Goal: Check status: Check status

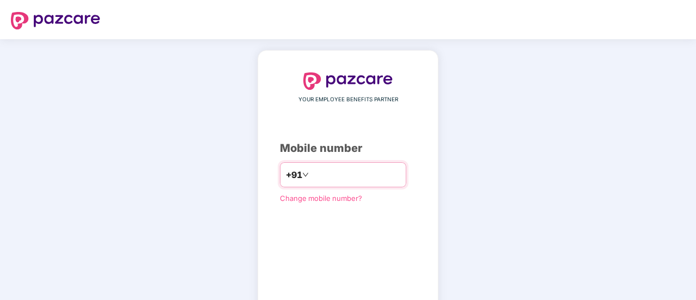
click at [339, 172] on input "number" at bounding box center [355, 174] width 89 height 17
type input "**********"
click at [345, 215] on div "**********" at bounding box center [348, 200] width 136 height 256
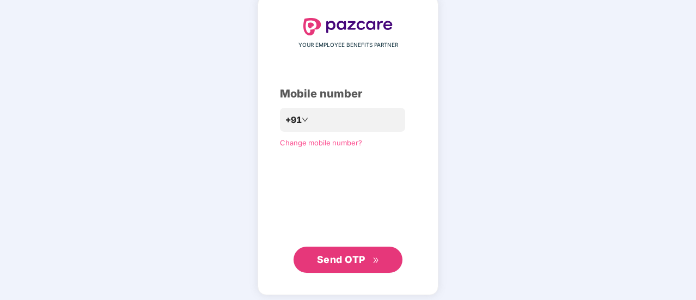
scroll to position [59, 0]
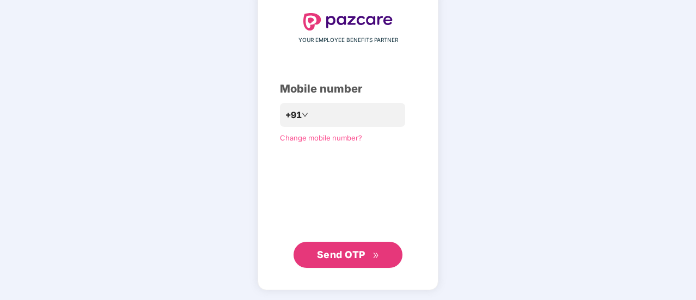
click at [348, 249] on span "Send OTP" at bounding box center [341, 254] width 48 height 11
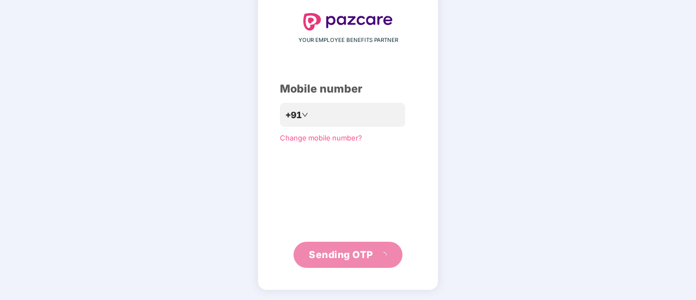
scroll to position [54, 0]
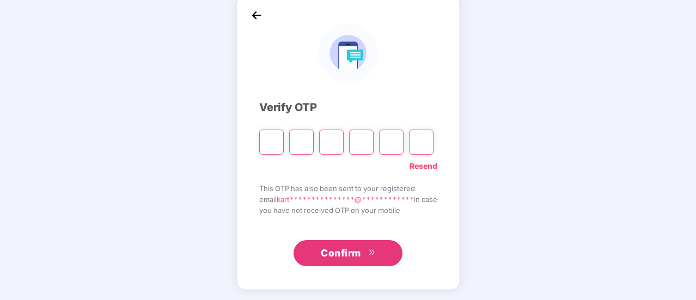
type input "*"
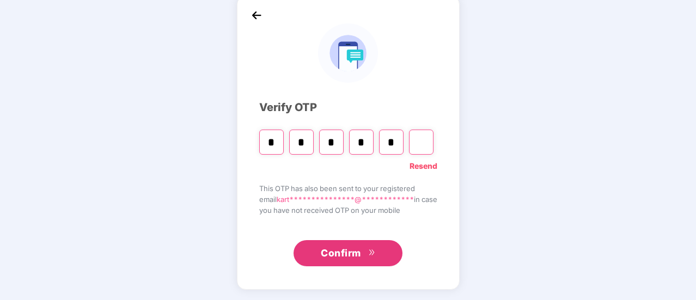
type input "*"
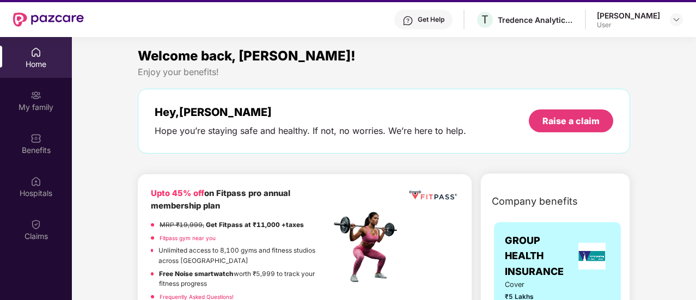
scroll to position [0, 0]
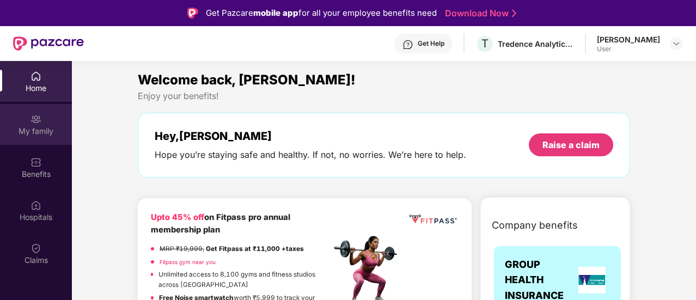
click at [39, 135] on div "My family" at bounding box center [36, 131] width 72 height 11
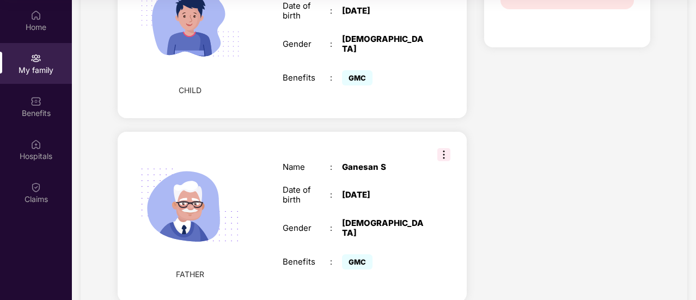
scroll to position [750, 0]
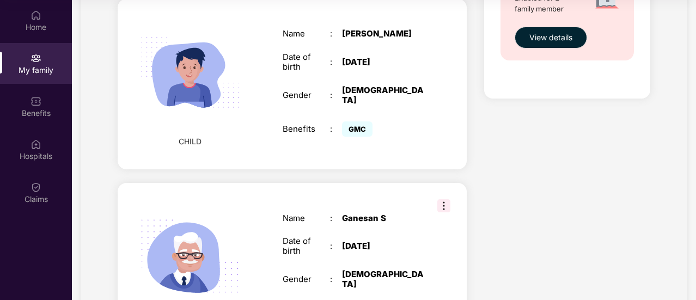
click at [442, 199] on img at bounding box center [443, 205] width 13 height 13
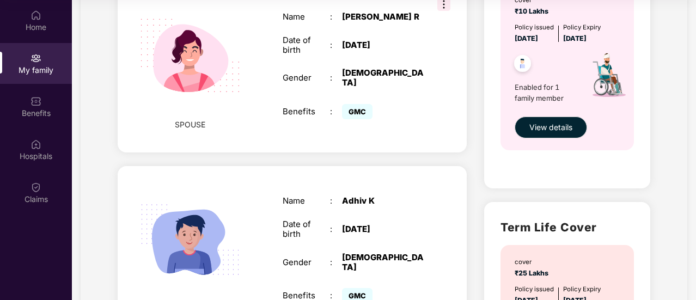
scroll to position [314, 0]
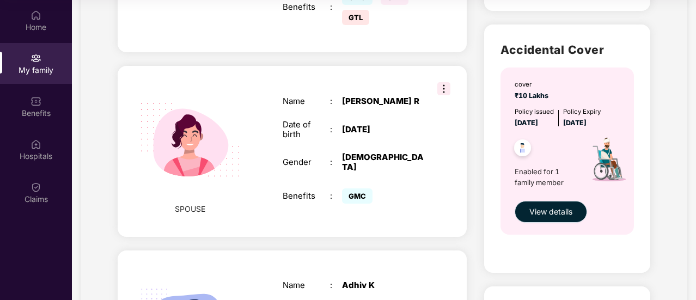
click at [553, 213] on span "View details" at bounding box center [550, 212] width 43 height 12
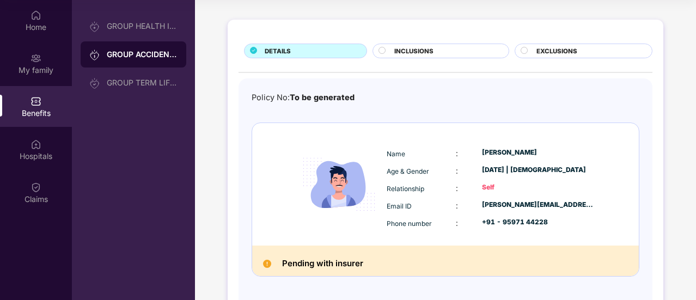
scroll to position [81, 0]
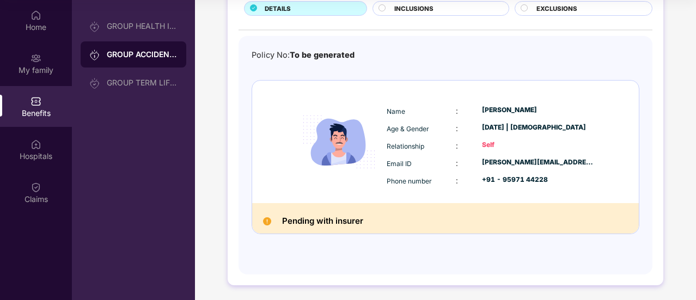
click at [328, 214] on h2 "Pending with insurer" at bounding box center [322, 221] width 81 height 14
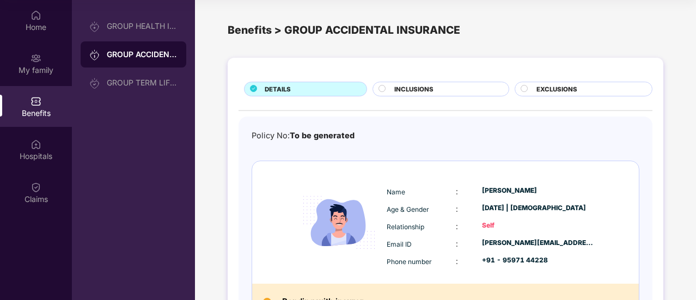
scroll to position [0, 0]
click at [402, 84] on span "INCLUSIONS" at bounding box center [413, 89] width 39 height 10
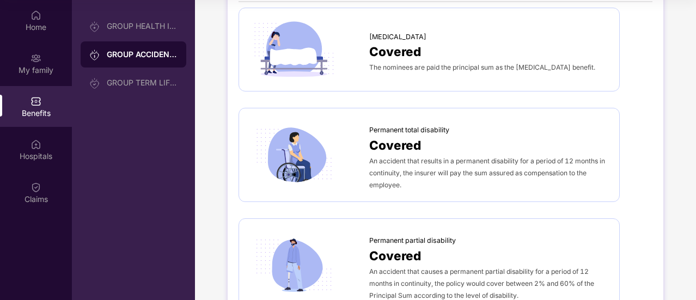
scroll to position [264, 0]
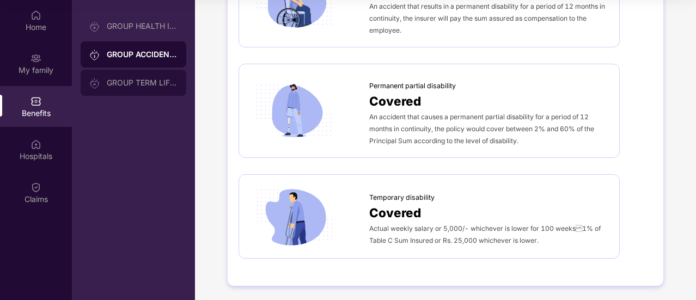
click at [152, 83] on div "GROUP TERM LIFE INSURANCE" at bounding box center [142, 82] width 71 height 9
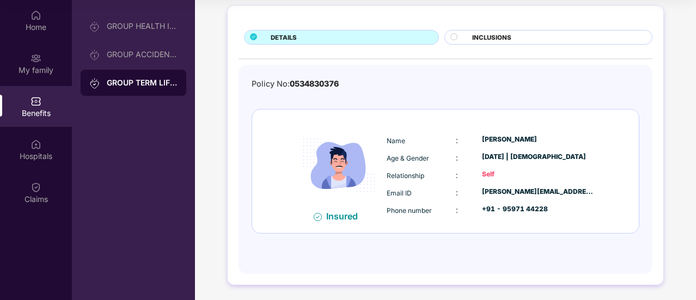
scroll to position [0, 0]
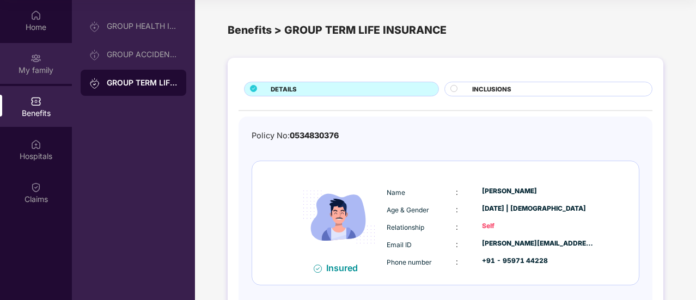
click at [36, 65] on div "My family" at bounding box center [36, 70] width 72 height 11
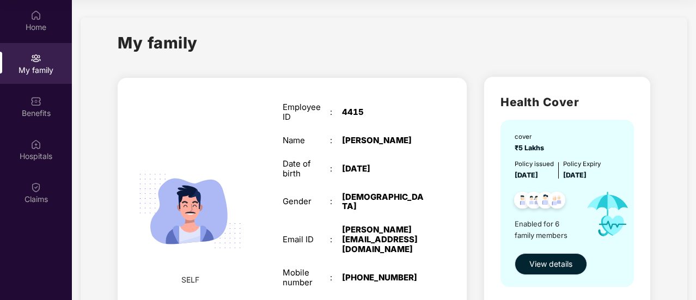
click at [545, 265] on span "View details" at bounding box center [550, 264] width 43 height 12
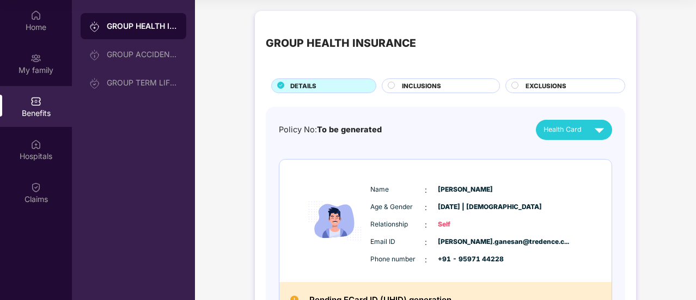
click at [593, 123] on img at bounding box center [599, 129] width 19 height 19
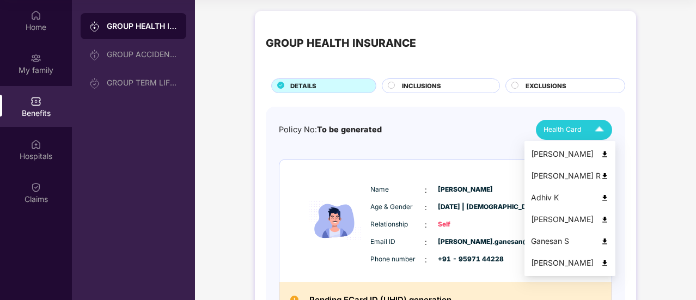
click at [609, 218] on img at bounding box center [605, 220] width 8 height 8
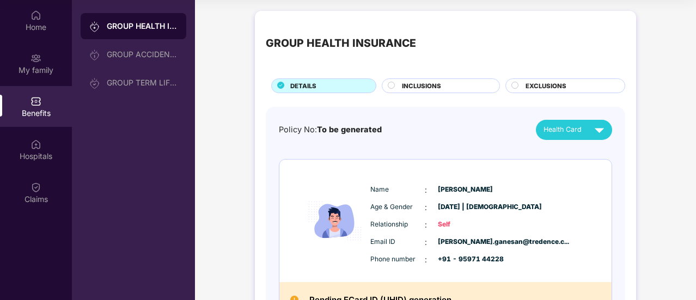
click at [426, 126] on div "Policy No: To be generated Health Card" at bounding box center [445, 130] width 333 height 20
click at [118, 49] on div "GROUP ACCIDENTAL INSURANCE" at bounding box center [134, 54] width 106 height 26
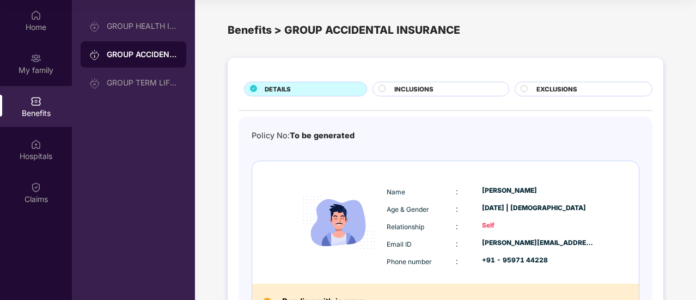
click at [430, 90] on span "INCLUSIONS" at bounding box center [413, 89] width 39 height 10
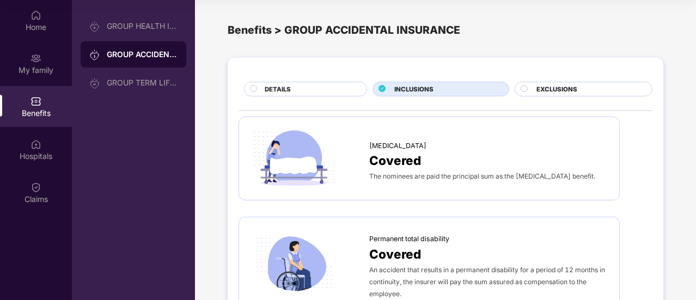
click at [355, 87] on div "DETAILS" at bounding box center [310, 89] width 102 height 11
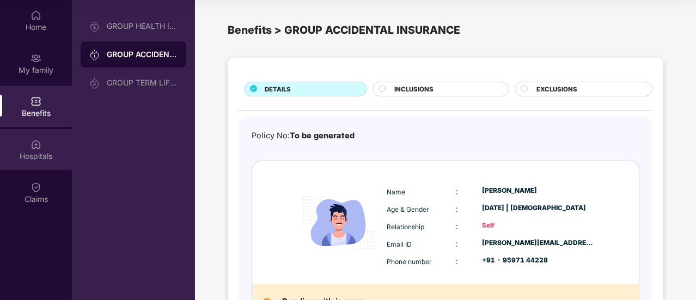
click at [27, 152] on div "Hospitals" at bounding box center [36, 156] width 72 height 11
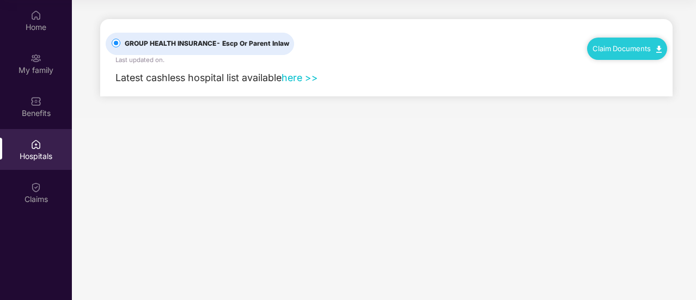
click at [297, 76] on link "here >>" at bounding box center [300, 77] width 36 height 11
